Goal: Information Seeking & Learning: Find specific fact

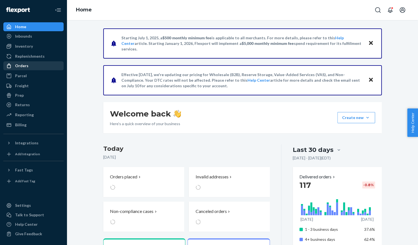
click at [22, 65] on div "Orders" at bounding box center [21, 66] width 13 height 6
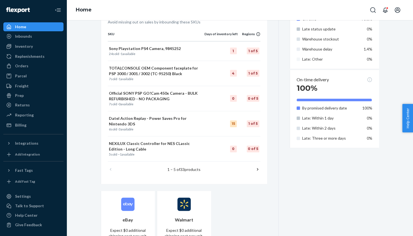
scroll to position [314, 0]
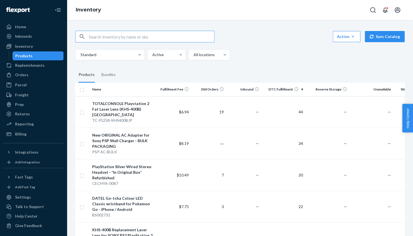
click at [111, 38] on input "text" at bounding box center [151, 36] width 125 height 11
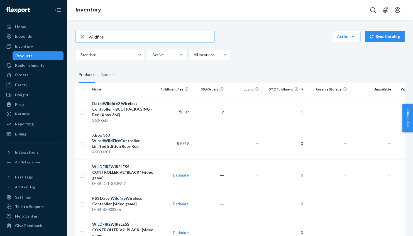
drag, startPoint x: 112, startPoint y: 37, endPoint x: -2, endPoint y: 24, distance: 114.7
click at [89, 31] on input "wildfire" at bounding box center [151, 36] width 125 height 11
type input "wild fire"
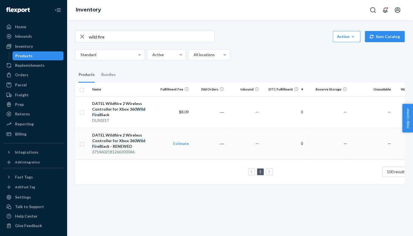
click at [111, 144] on div "DATEL Wildfiire 2 Wireless Controller for Xbox 360 Wild Fire Black - RENEWED" at bounding box center [123, 140] width 62 height 17
click at [131, 110] on div "DATEL Wildfiire 2 Wireless Controller for Xbox 360 Wild Fire Black" at bounding box center [123, 109] width 62 height 17
drag, startPoint x: 114, startPoint y: 37, endPoint x: 30, endPoint y: 35, distance: 83.9
click at [89, 35] on input "wild fire" at bounding box center [151, 36] width 125 height 11
type input "turbo fire"
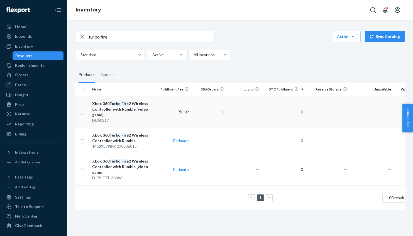
click at [110, 103] on em "Turbo" at bounding box center [115, 103] width 11 height 5
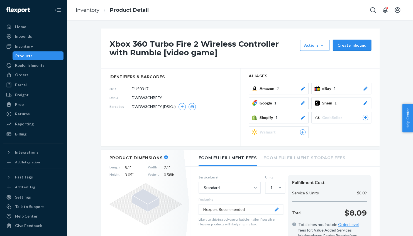
click at [344, 45] on button "Create inbound" at bounding box center [352, 45] width 38 height 11
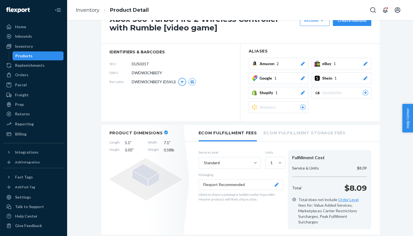
click at [181, 81] on icon "button" at bounding box center [181, 81] width 3 height 3
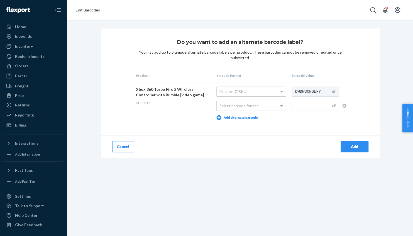
click at [268, 106] on div "Select barcode format" at bounding box center [251, 105] width 69 height 9
click at [310, 107] on input "text" at bounding box center [315, 106] width 47 height 10
paste input "X0047Q1BGB"
type input "X0047Q1BGB"
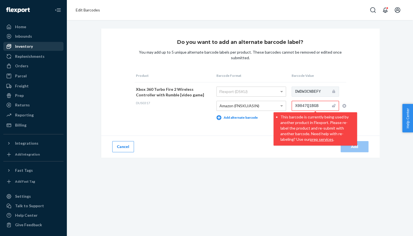
click at [26, 45] on div "Inventory" at bounding box center [24, 46] width 18 height 6
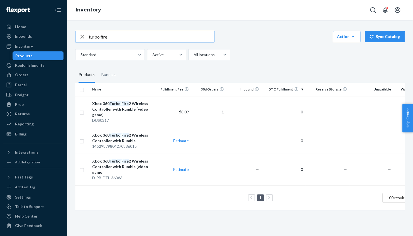
drag, startPoint x: 123, startPoint y: 39, endPoint x: -2, endPoint y: 37, distance: 125.4
click at [89, 37] on input "turbo fire" at bounding box center [151, 36] width 125 height 11
type input "X0047Q1BGB"
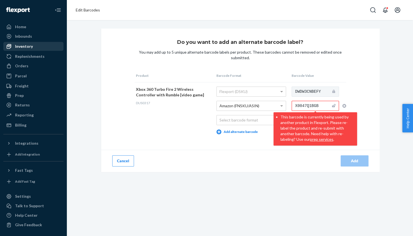
click at [25, 44] on div "Inventory" at bounding box center [24, 46] width 18 height 6
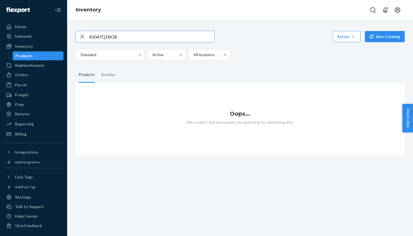
drag, startPoint x: 123, startPoint y: 35, endPoint x: 43, endPoint y: 31, distance: 80.3
click at [89, 31] on input "X0047Q1BGB" at bounding box center [151, 36] width 125 height 11
type input "wildfire wireless"
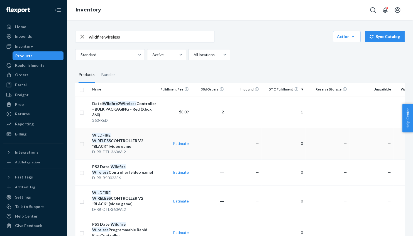
click at [122, 137] on div "WILDFIRE WIRELESS CONTROLLER V2 *BLACK* [video game]" at bounding box center [123, 140] width 62 height 17
click at [118, 197] on div "WILDFIRE WIRELESS CONTROLLER V2 *BLACK* [video game]" at bounding box center [123, 198] width 62 height 17
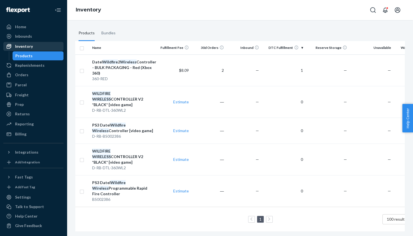
click at [20, 49] on div "Inventory" at bounding box center [24, 46] width 18 height 6
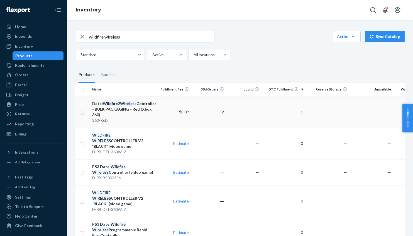
click at [95, 111] on div "Datel Wildfire 2 Wireless Controller - BULK PACKAGING - Red (Xbox 360)" at bounding box center [123, 109] width 62 height 17
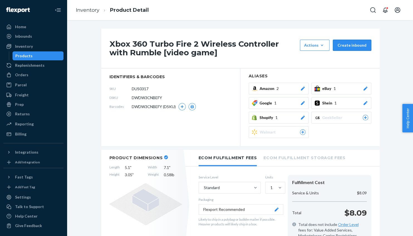
click at [353, 44] on button "Create inbound" at bounding box center [352, 45] width 38 height 11
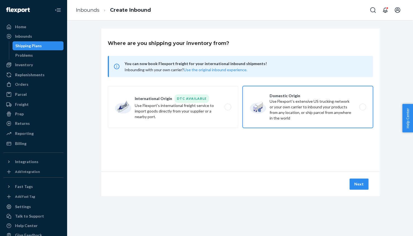
click at [276, 112] on label "Domestic Origin Use Flexport’s extensive US trucking network or your own carrie…" at bounding box center [308, 107] width 130 height 42
click at [363, 109] on input "Domestic Origin Use Flexport’s extensive US trucking network or your own carrie…" at bounding box center [365, 107] width 4 height 4
radio input "true"
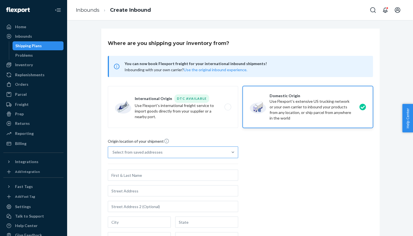
click at [217, 154] on div "Select from saved addresses" at bounding box center [168, 151] width 120 height 11
click at [113, 154] on input "Select from saved addresses" at bounding box center [113, 152] width 1 height 6
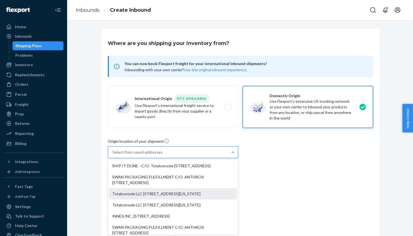
click at [171, 196] on div "Totalconsole LLC 1159 Second Ave #361 Manhattan - New York, NY 10065" at bounding box center [173, 193] width 128 height 11
click at [113, 155] on input "option Totalconsole LLC 1159 Second Ave #361 Manhattan - New York, NY 10065 foc…" at bounding box center [113, 152] width 1 height 6
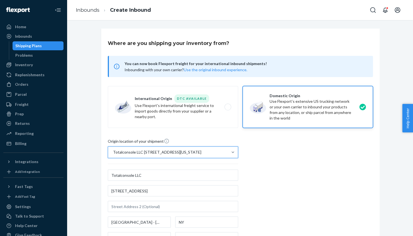
type input "Totalconsole LLC"
type input "1159 Second Ave #361"
type input "Manhattan - New York"
type input "NY"
type input "10065"
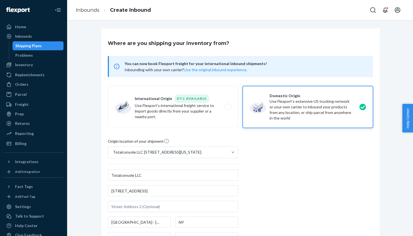
scroll to position [102, 0]
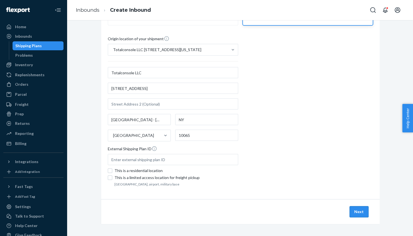
click at [357, 209] on button "Next" at bounding box center [359, 211] width 19 height 11
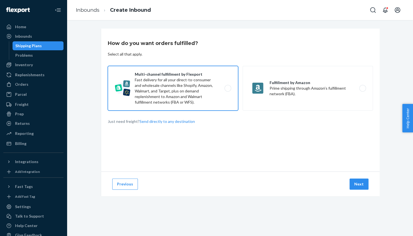
click at [183, 101] on label "Multi-channel fulfillment by Flexport Fast delivery for all your direct-to-cons…" at bounding box center [173, 88] width 130 height 45
click at [228, 90] on input "Multi-channel fulfillment by Flexport Fast delivery for all your direct-to-cons…" at bounding box center [230, 88] width 4 height 4
radio input "true"
click at [357, 186] on button "Next" at bounding box center [359, 183] width 19 height 11
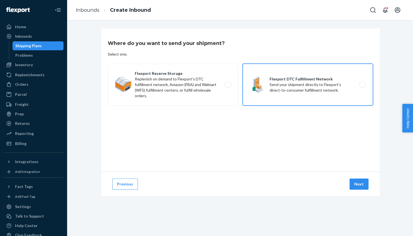
click at [305, 88] on label "Flexport DTC Fulfillment Network Send your shipment directly to Flexport's dire…" at bounding box center [308, 85] width 130 height 42
click at [363, 86] on input "Flexport DTC Fulfillment Network Send your shipment directly to Flexport's dire…" at bounding box center [365, 85] width 4 height 4
radio input "true"
click at [356, 183] on button "Next" at bounding box center [359, 183] width 19 height 11
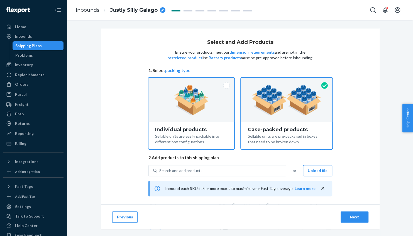
click at [201, 121] on div at bounding box center [192, 99] width 86 height 45
click at [193, 81] on input "Individual products Sellable units are easily packable into different box confi…" at bounding box center [192, 79] width 4 height 4
radio input "true"
radio input "false"
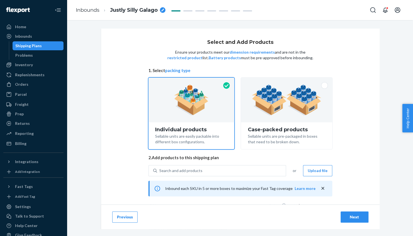
scroll to position [43, 0]
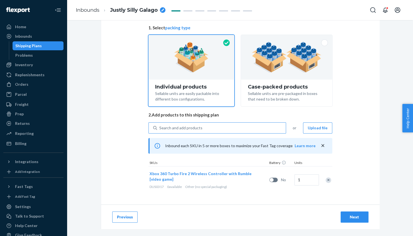
click at [214, 128] on div "Search and add products" at bounding box center [221, 128] width 129 height 10
click at [160, 128] on input "Search and add products" at bounding box center [159, 128] width 1 height 6
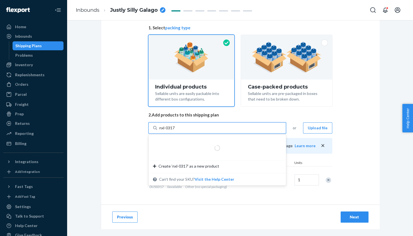
type input "nxl-03178"
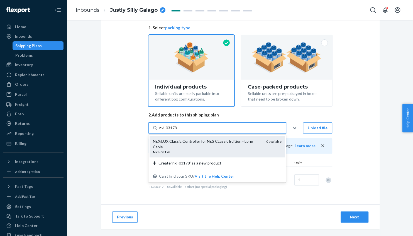
click at [208, 144] on div "NEXiLUX Classic Controller for NES CLassic Edition - Long Cable" at bounding box center [207, 143] width 109 height 11
click at [178, 130] on input "nxl-03178" at bounding box center [168, 128] width 18 height 6
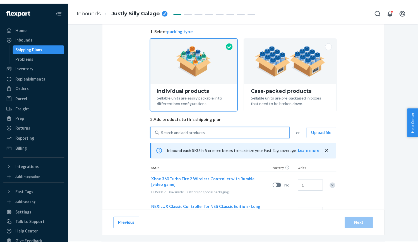
scroll to position [65, 0]
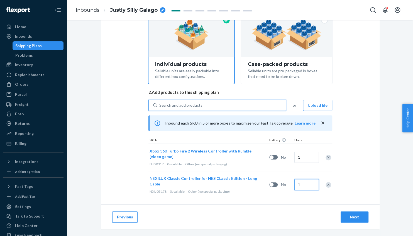
click at [305, 184] on input "1" at bounding box center [307, 184] width 25 height 11
type input "3"
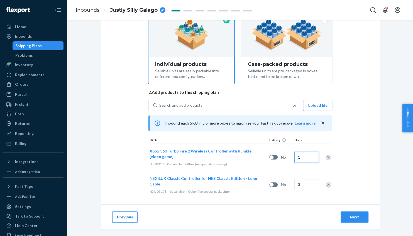
click at [311, 158] on input "1" at bounding box center [307, 156] width 25 height 11
type input "3"
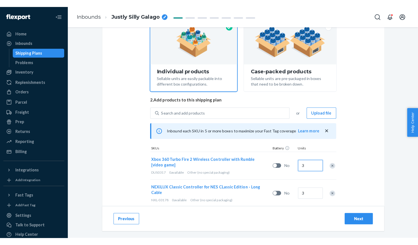
scroll to position [56, 0]
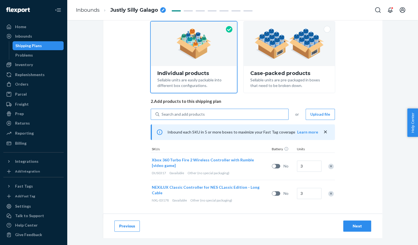
click at [201, 115] on div "Search and add products" at bounding box center [182, 114] width 43 height 6
click at [162, 115] on input "Search and add products" at bounding box center [161, 114] width 1 height 6
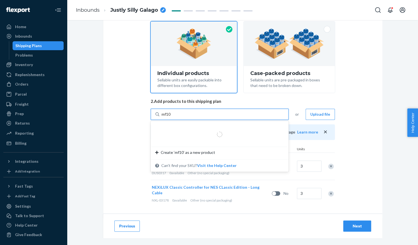
type input "mf105"
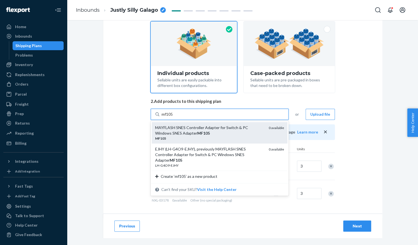
click at [209, 135] on div "MAYFLASH SNES Controller Adapter for Switch & PC Windows SNES Adapter MF105" at bounding box center [209, 130] width 109 height 11
click at [173, 117] on input "mf105" at bounding box center [167, 114] width 12 height 6
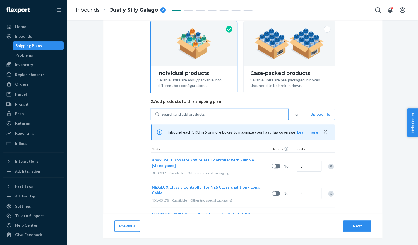
scroll to position [83, 0]
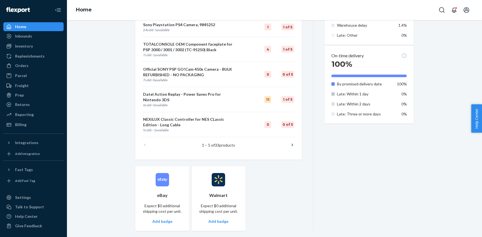
scroll to position [313, 0]
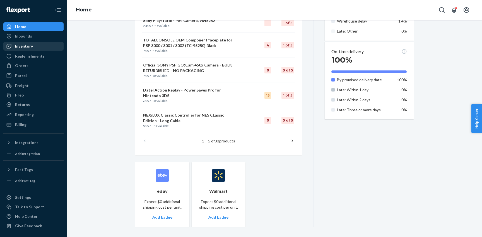
click at [25, 48] on div "Inventory" at bounding box center [24, 46] width 18 height 6
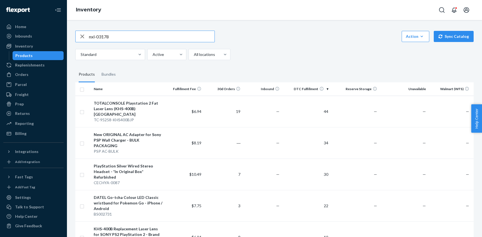
type input "nxl-03178"
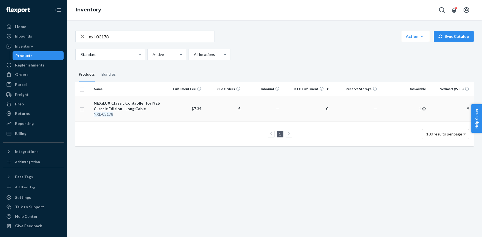
click at [137, 109] on div "NEXiLUX Classic Controller for NES CLassic Edition - Long Cable" at bounding box center [128, 106] width 69 height 11
drag, startPoint x: 61, startPoint y: 37, endPoint x: 18, endPoint y: 39, distance: 43.0
click at [89, 38] on input "nxl-03178" at bounding box center [151, 36] width 125 height 11
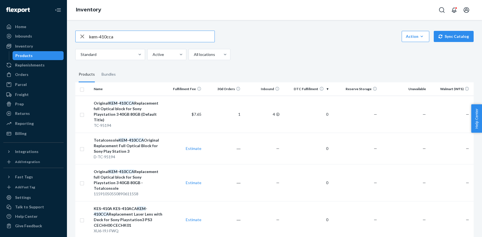
drag, startPoint x: 142, startPoint y: 38, endPoint x: 59, endPoint y: 38, distance: 83.1
click at [89, 38] on input "kem-410cca" at bounding box center [151, 36] width 125 height 11
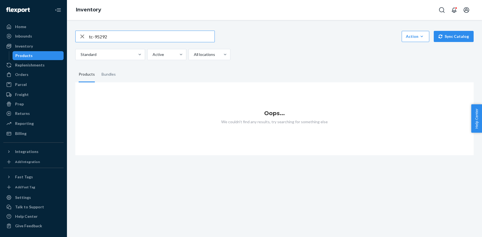
drag, startPoint x: 74, startPoint y: 36, endPoint x: 11, endPoint y: 36, distance: 62.7
click at [89, 36] on input "tc-95292" at bounding box center [151, 36] width 125 height 11
drag, startPoint x: 31, startPoint y: 37, endPoint x: 21, endPoint y: 39, distance: 10.2
click at [89, 38] on input "psp 3000 lcd" at bounding box center [151, 36] width 125 height 11
drag, startPoint x: 91, startPoint y: 37, endPoint x: 14, endPoint y: 37, distance: 76.4
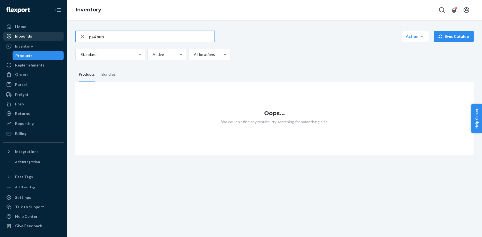
click at [89, 37] on input "ps4 hub" at bounding box center [151, 36] width 125 height 11
type input "hub"
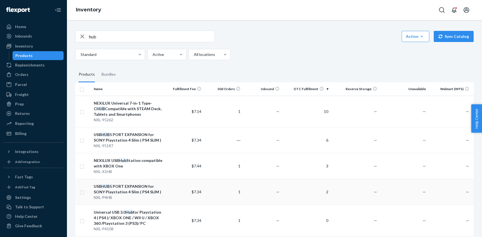
click at [149, 191] on div "USB HUB 5 PORT EXPANSION for SONY Playstation 4 Slim ( PS4 SLIM )" at bounding box center [128, 189] width 69 height 11
click at [110, 136] on em "HUB" at bounding box center [105, 134] width 8 height 5
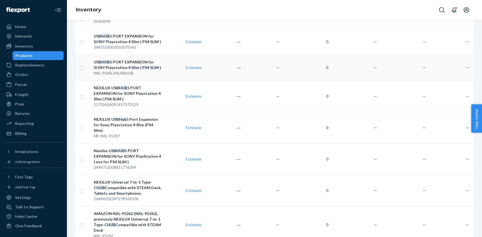
scroll to position [229, 0]
click at [124, 148] on em "HUB" at bounding box center [120, 150] width 8 height 5
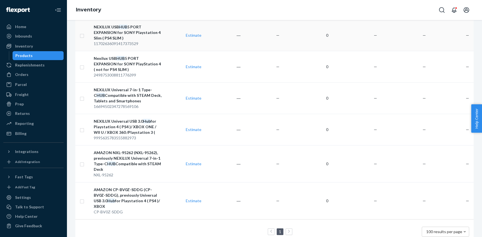
scroll to position [270, 0]
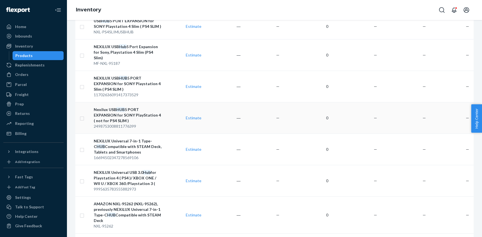
click at [125, 107] on div "Nexilux USB HUB 5 PORT EXPANSION for SONY PlayStation 4 ( not for PS4 SLIM )" at bounding box center [128, 115] width 69 height 17
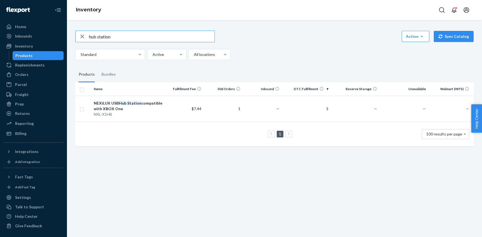
drag, startPoint x: 119, startPoint y: 38, endPoint x: 14, endPoint y: 26, distance: 105.4
click at [89, 31] on input "hub station" at bounding box center [151, 36] width 125 height 11
type input "nxl-p4hb"
click at [137, 107] on div "USB HUB 5 PORT EXPANSION for SONY Playstation 4 Slim ( PS4 SLIM )" at bounding box center [128, 106] width 69 height 11
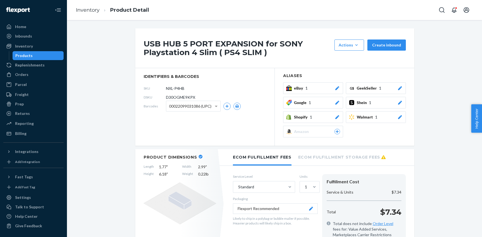
click at [336, 87] on icon at bounding box center [337, 88] width 6 height 4
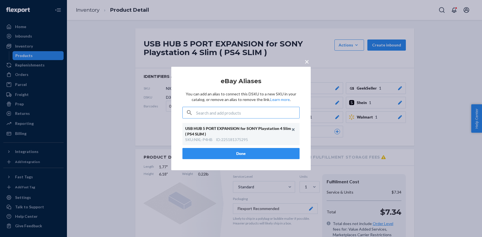
click at [307, 62] on span "×" at bounding box center [306, 61] width 4 height 9
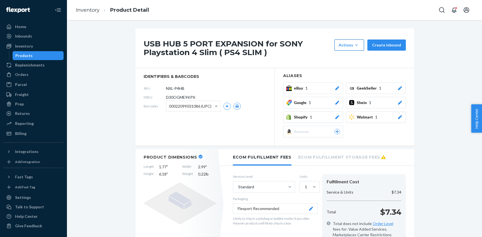
click at [351, 49] on button "Actions Hide Request removal" at bounding box center [349, 45] width 30 height 11
click at [26, 76] on div "Orders" at bounding box center [21, 75] width 13 height 6
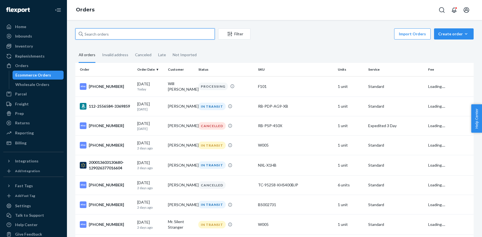
drag, startPoint x: 125, startPoint y: 32, endPoint x: 56, endPoint y: 32, distance: 69.1
click at [75, 32] on input "text" at bounding box center [144, 33] width 139 height 11
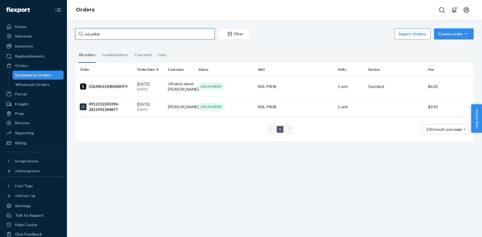
drag, startPoint x: 111, startPoint y: 35, endPoint x: 28, endPoint y: 35, distance: 82.8
click at [75, 35] on input "nxl-p4hb" at bounding box center [144, 33] width 139 height 11
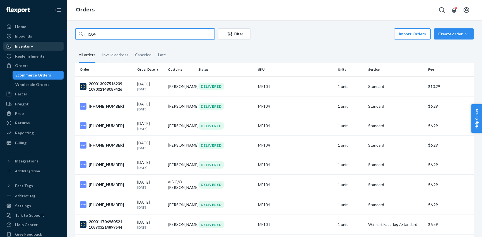
type input "mf104"
click at [30, 47] on div "Inventory" at bounding box center [24, 46] width 18 height 6
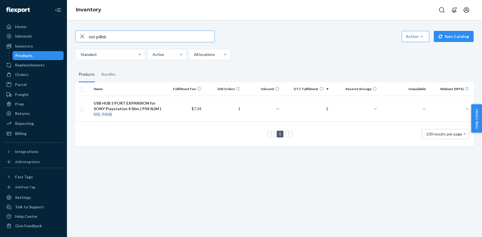
drag, startPoint x: 59, startPoint y: 35, endPoint x: 44, endPoint y: 35, distance: 15.1
click at [89, 35] on input "nxl-p4hb" at bounding box center [151, 36] width 125 height 11
type input "mf104"
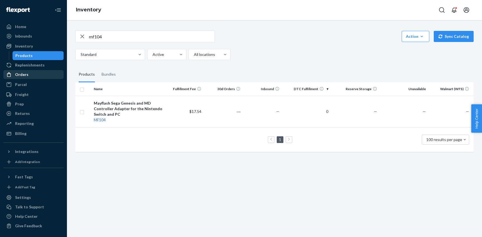
click at [24, 74] on div "Orders" at bounding box center [21, 75] width 13 height 6
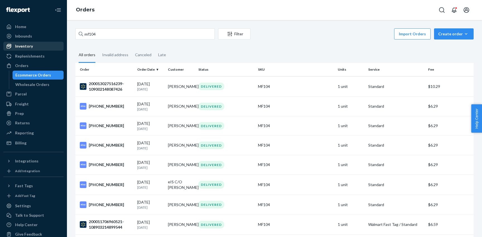
click at [36, 48] on div "Inventory" at bounding box center [33, 46] width 59 height 8
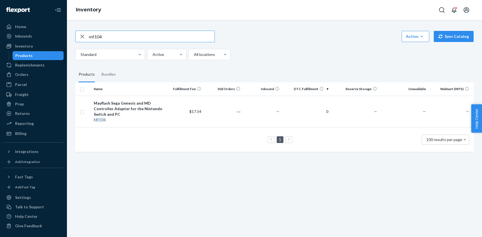
click at [118, 38] on input "mf104" at bounding box center [151, 36] width 125 height 11
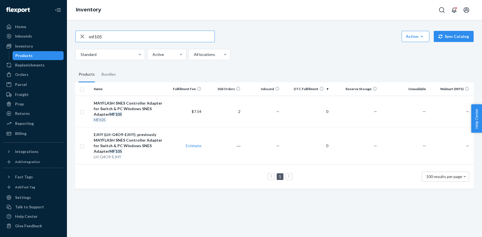
click at [89, 35] on input "mf105" at bounding box center [151, 36] width 125 height 11
type input "111-2540031-5888239"
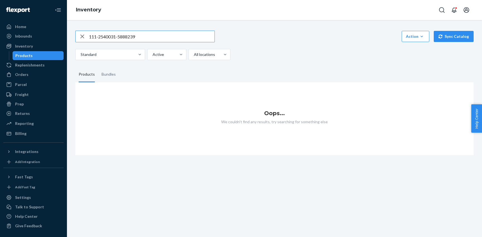
click at [89, 36] on input "111-2540031-5888239" at bounding box center [151, 36] width 125 height 11
click at [32, 72] on div "Orders" at bounding box center [33, 75] width 59 height 8
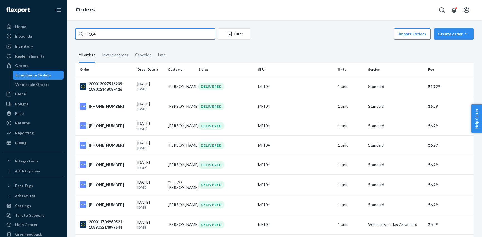
drag, startPoint x: 117, startPoint y: 34, endPoint x: 42, endPoint y: 33, distance: 75.5
click at [75, 33] on input "mf104" at bounding box center [144, 33] width 139 height 11
paste input "111-2540031-5888239"
type input "111-2540031-5888239"
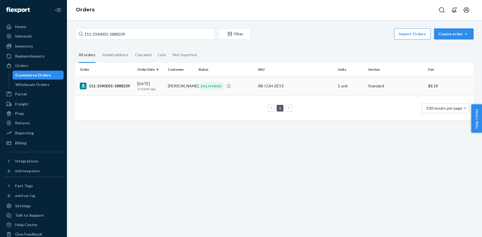
click at [103, 86] on div "111-2540031-5888239" at bounding box center [106, 86] width 53 height 7
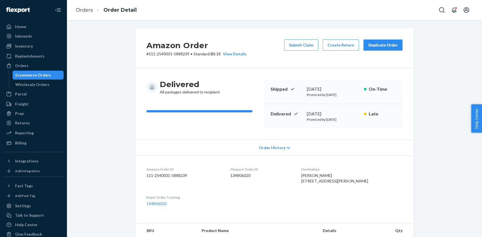
click at [316, 176] on span "Kimberley Klapperich 74 El Camino Dr Corte Madera, CA 94925-2052 US" at bounding box center [334, 178] width 67 height 10
copy span "Kimberley Klapperich"
click at [311, 182] on span "Kimberley Klapperich 74 El Camino Dr Corte Madera, CA 94925-2052 US" at bounding box center [334, 178] width 67 height 10
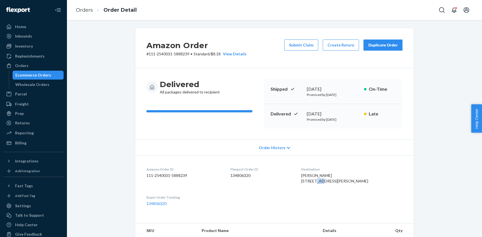
click at [311, 182] on span "Kimberley Klapperich 74 El Camino Dr Corte Madera, CA 94925-2052 US" at bounding box center [334, 178] width 67 height 10
copy span "74 El Camino Dr"
click at [312, 184] on span "Kimberley Klapperich 74 El Camino Dr Corte Madera, CA 94925-2052 US" at bounding box center [334, 178] width 67 height 10
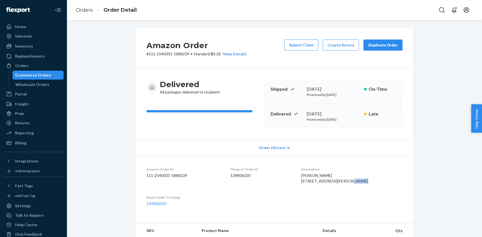
click at [334, 184] on span "Kimberley Klapperich 74 El Camino Dr Corte Madera, CA 94925-2052 US" at bounding box center [334, 178] width 67 height 10
copy span "Corte Madera,"
click at [317, 184] on span "Kimberley Klapperich 74 El Camino Dr Corte Madera, CA 94925-2052 US" at bounding box center [334, 178] width 67 height 10
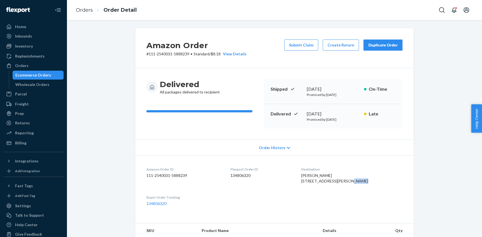
copy span "Corte Madera, CA 94925-2052"
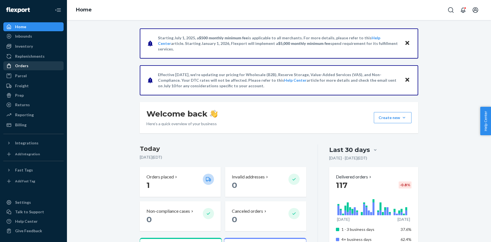
click at [21, 68] on div "Orders" at bounding box center [21, 66] width 13 height 6
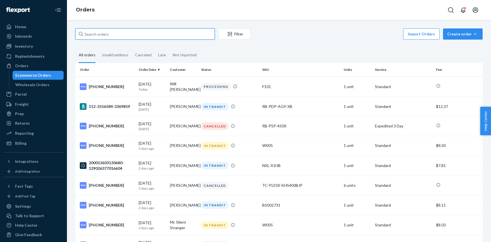
click at [101, 33] on input "text" at bounding box center [144, 33] width 139 height 11
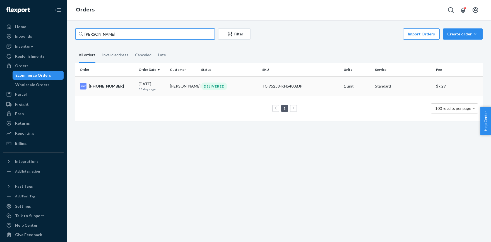
type input "[PERSON_NAME]"
click at [192, 88] on td "[PERSON_NAME]" at bounding box center [183, 86] width 31 height 20
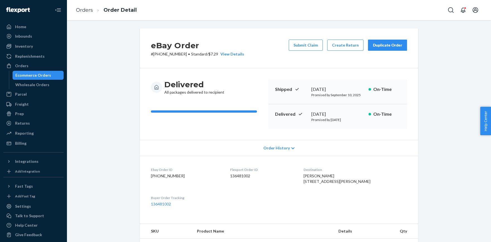
click at [156, 54] on p "# [PHONE_NUMBER] • Standard / $7.29 View Details" at bounding box center [197, 54] width 93 height 6
click at [183, 55] on p "# [PHONE_NUMBER] • Standard / $7.29 View Details" at bounding box center [197, 54] width 93 height 6
copy p "[PHONE_NUMBER]"
click at [313, 177] on span "[PERSON_NAME] [STREET_ADDRESS][PERSON_NAME]" at bounding box center [336, 178] width 67 height 10
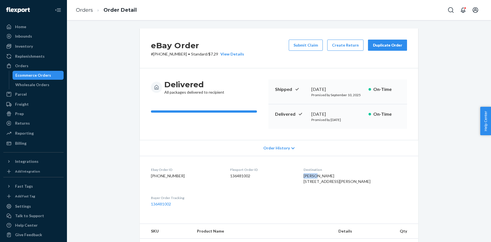
click at [313, 177] on span "[PERSON_NAME] [STREET_ADDRESS][PERSON_NAME]" at bounding box center [336, 178] width 67 height 10
copy span "[PERSON_NAME]"
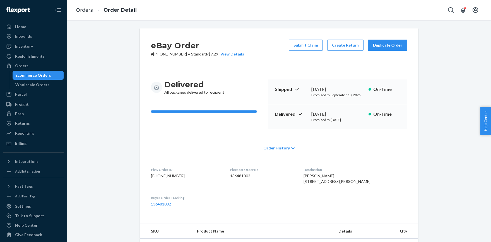
click at [315, 180] on span "[PERSON_NAME] [STREET_ADDRESS][PERSON_NAME]" at bounding box center [336, 178] width 67 height 10
copy span "7 [PERSON_NAME] Dr"
click at [314, 184] on span "[PERSON_NAME] [STREET_ADDRESS][PERSON_NAME]" at bounding box center [336, 178] width 67 height 10
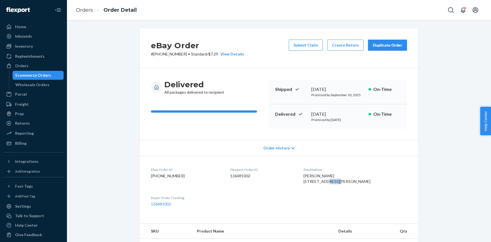
click at [314, 184] on span "[PERSON_NAME] [STREET_ADDRESS][PERSON_NAME]" at bounding box center [336, 178] width 67 height 10
click at [335, 184] on span "[PERSON_NAME] [STREET_ADDRESS][PERSON_NAME]" at bounding box center [336, 178] width 67 height 10
copy span "[GEOGRAPHIC_DATA]"
click at [348, 184] on span "[PERSON_NAME] [STREET_ADDRESS][PERSON_NAME]" at bounding box center [336, 178] width 67 height 10
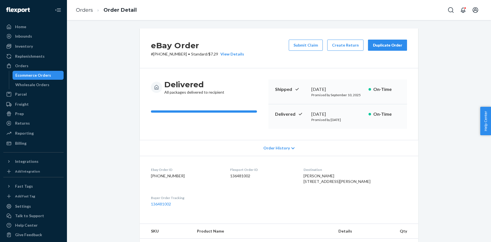
click at [370, 184] on div "[PERSON_NAME] [STREET_ADDRESS][PERSON_NAME]" at bounding box center [354, 178] width 103 height 11
copy span "01536-2222"
click at [155, 55] on p "# [PHONE_NUMBER] • Standard / $7.29 View Details" at bounding box center [197, 54] width 93 height 6
click at [183, 54] on p "# [PHONE_NUMBER] • Standard / $7.29 View Details" at bounding box center [197, 54] width 93 height 6
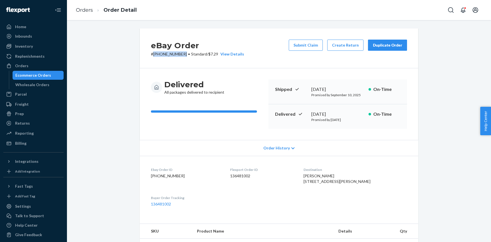
copy p "[PHONE_NUMBER]"
click at [29, 63] on div "Orders" at bounding box center [33, 66] width 59 height 8
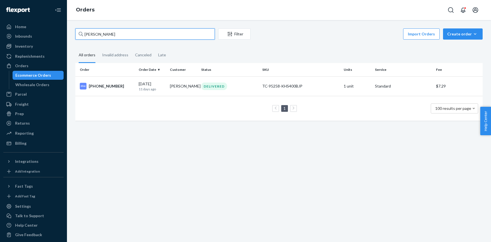
drag, startPoint x: 98, startPoint y: 34, endPoint x: -3, endPoint y: 32, distance: 100.6
click at [75, 32] on input "[PERSON_NAME]" at bounding box center [144, 33] width 139 height 11
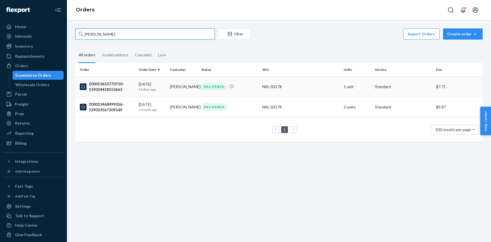
type input "[PERSON_NAME]"
click at [105, 90] on div "200013653770750-119024418553663" at bounding box center [107, 86] width 54 height 11
click at [108, 107] on div "200013468499056-129023567209549" at bounding box center [107, 106] width 54 height 11
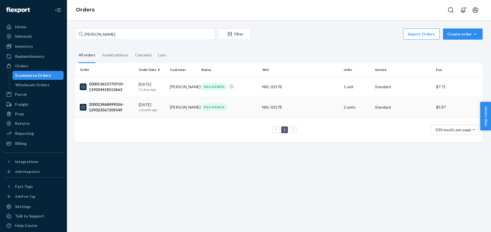
click at [93, 106] on div "200013468499056-129023567209549" at bounding box center [107, 106] width 54 height 11
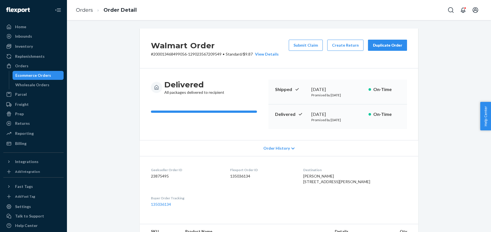
click at [321, 176] on span "[PERSON_NAME] [STREET_ADDRESS][PERSON_NAME]" at bounding box center [336, 178] width 67 height 10
copy span "[PERSON_NAME]"
click at [322, 182] on span "[PERSON_NAME] [STREET_ADDRESS][PERSON_NAME]" at bounding box center [336, 178] width 67 height 10
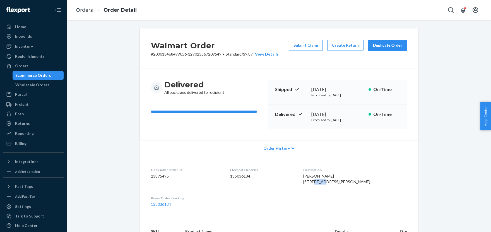
click at [322, 182] on span "[PERSON_NAME] [STREET_ADDRESS][PERSON_NAME]" at bounding box center [336, 178] width 67 height 10
copy span "[STREET_ADDRESS][PERSON_NAME]"
click at [329, 184] on span "[PERSON_NAME] [STREET_ADDRESS][PERSON_NAME]" at bounding box center [336, 178] width 67 height 10
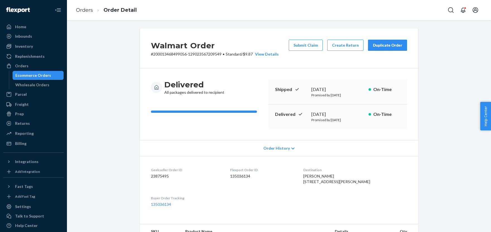
copy span "[GEOGRAPHIC_DATA]"
click at [345, 184] on span "[PERSON_NAME] [STREET_ADDRESS][PERSON_NAME]" at bounding box center [336, 178] width 67 height 10
click at [368, 184] on div "[PERSON_NAME] [STREET_ADDRESS][PERSON_NAME]" at bounding box center [355, 178] width 104 height 11
copy span "17601-4852"
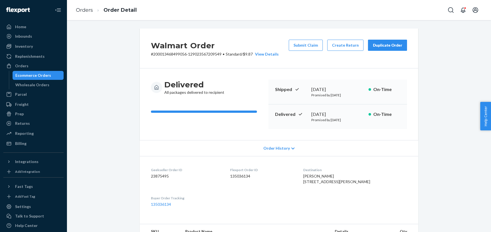
click at [160, 54] on p "# 200013468499056-129023567209549 • Standard / $9.87 View Details" at bounding box center [215, 54] width 128 height 6
click at [27, 64] on div "Orders" at bounding box center [33, 66] width 59 height 8
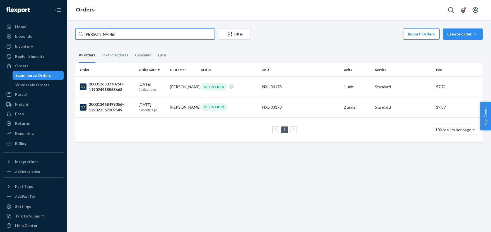
click at [75, 34] on input "[PERSON_NAME]" at bounding box center [144, 33] width 139 height 11
paste input "[PERSON_NAME]"
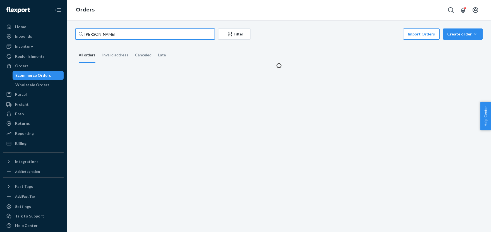
type input "[PERSON_NAME]"
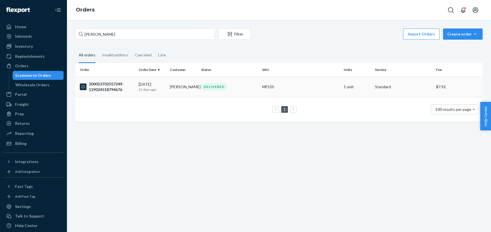
click at [125, 84] on div "200013702557249-119024518794676" at bounding box center [107, 86] width 54 height 11
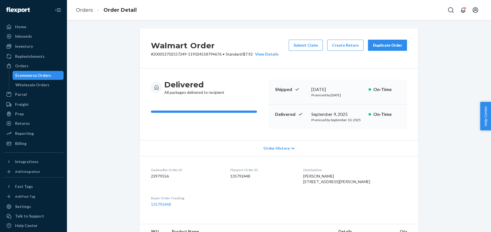
click at [319, 176] on span "[PERSON_NAME] [STREET_ADDRESS][PERSON_NAME]" at bounding box center [336, 178] width 67 height 10
click at [174, 54] on p "# 200013702557249-119024518794676 • Standard / $7.92 View Details" at bounding box center [215, 54] width 128 height 6
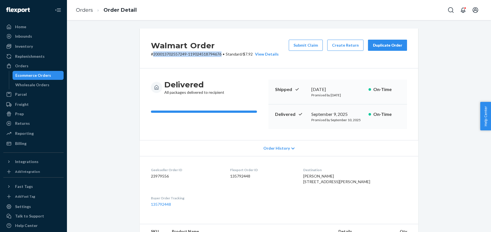
click at [222, 55] on p "# 200013702557249-119024518794676 • Standard / $7.92 View Details" at bounding box center [215, 54] width 128 height 6
click at [319, 180] on span "[PERSON_NAME] [STREET_ADDRESS][PERSON_NAME]" at bounding box center [336, 178] width 67 height 10
click at [320, 184] on span "[PERSON_NAME] [STREET_ADDRESS][PERSON_NAME]" at bounding box center [336, 178] width 67 height 10
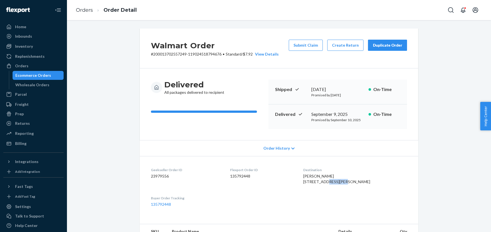
click at [320, 184] on span "[PERSON_NAME] [STREET_ADDRESS][PERSON_NAME]" at bounding box center [336, 178] width 67 height 10
click at [343, 184] on span "[PERSON_NAME] [STREET_ADDRESS][PERSON_NAME]" at bounding box center [336, 178] width 67 height 10
click at [370, 184] on div "[PERSON_NAME] [STREET_ADDRESS][PERSON_NAME]" at bounding box center [355, 178] width 104 height 11
